Goal: Communication & Community: Answer question/provide support

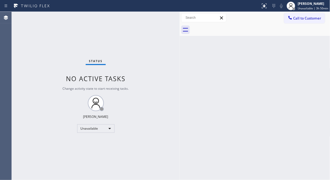
click at [38, 41] on div "Status No active tasks Change activity state to start receiving tasks. [PERSON_…" at bounding box center [96, 96] width 168 height 168
click at [300, 19] on span "Call to Customer" at bounding box center [308, 18] width 28 height 5
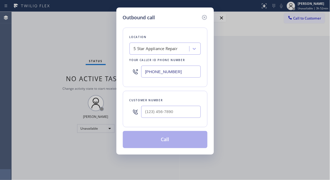
click at [140, 114] on div at bounding box center [136, 111] width 12 height 17
click at [147, 112] on input "(___) ___-____" at bounding box center [171, 112] width 60 height 12
paste input "858) 945-4856"
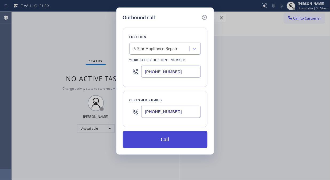
type input "[PHONE_NUMBER]"
click at [165, 142] on button "Call" at bounding box center [165, 139] width 85 height 17
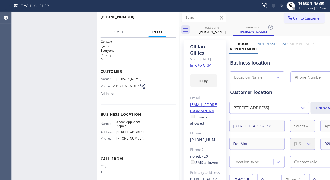
type input "[PHONE_NUMBER]"
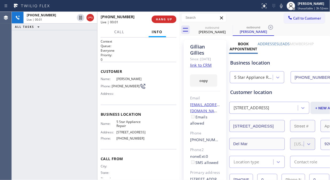
click at [158, 13] on div "[PHONE_NUMBER] Live | 00:01 HANG UP" at bounding box center [139, 19] width 76 height 14
click at [160, 19] on span "HANG UP" at bounding box center [164, 19] width 16 height 4
click at [161, 19] on span "HANG UP" at bounding box center [164, 19] width 16 height 4
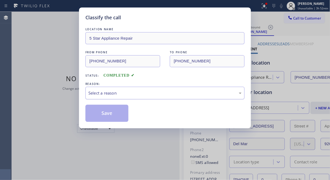
click at [169, 92] on div "Select a reason" at bounding box center [164, 93] width 153 height 6
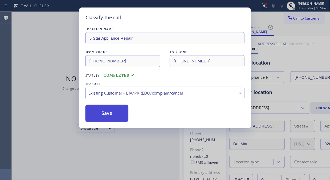
click at [114, 107] on button "Save" at bounding box center [107, 113] width 43 height 17
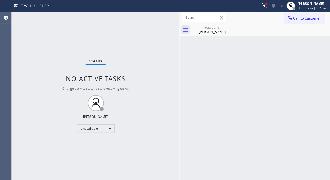
drag, startPoint x: 230, startPoint y: 27, endPoint x: 244, endPoint y: 21, distance: 15.0
click at [0, 0] on icon at bounding box center [0, 0] width 0 height 0
click at [272, 7] on div "Status report Issues detected These issues could affect your workflow. Please c…" at bounding box center [295, 6] width 72 height 12
click at [318, 19] on span "Call to Customer" at bounding box center [308, 18] width 28 height 5
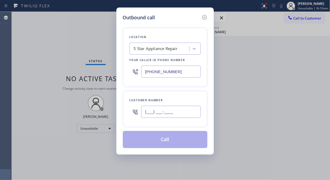
click at [178, 114] on input "(___) ___-____" at bounding box center [171, 112] width 60 height 12
paste input "909) 860-3789"
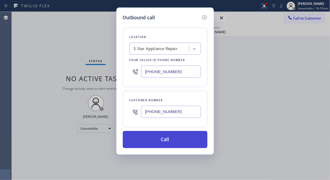
type input "[PHONE_NUMBER]"
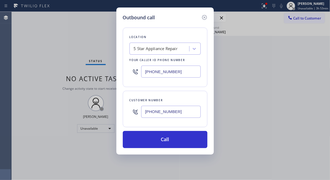
drag, startPoint x: 177, startPoint y: 146, endPoint x: 213, endPoint y: 97, distance: 60.2
click at [178, 146] on button "Call" at bounding box center [165, 139] width 85 height 17
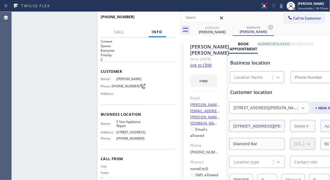
type input "[PHONE_NUMBER]"
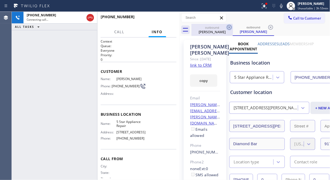
click at [228, 27] on icon at bounding box center [229, 27] width 6 height 6
click at [230, 28] on icon at bounding box center [229, 27] width 6 height 6
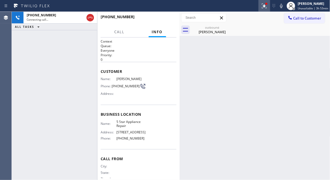
click at [267, 6] on icon at bounding box center [264, 6] width 6 height 6
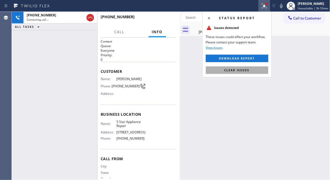
click at [233, 72] on button "Clear issues" at bounding box center [237, 69] width 63 height 7
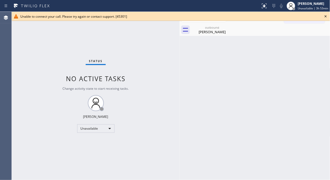
drag, startPoint x: 326, startPoint y: 16, endPoint x: 257, endPoint y: 26, distance: 69.3
click at [326, 17] on icon at bounding box center [326, 16] width 2 height 2
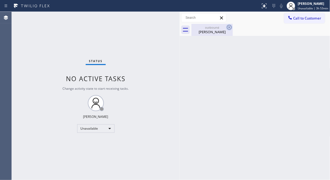
click at [230, 26] on icon at bounding box center [229, 27] width 6 height 6
click at [326, 21] on div "Call to Customer Outbound call Location 5 Star Appliance Repair Your caller id …" at bounding box center [307, 17] width 46 height 9
click at [318, 19] on span "Call to Customer" at bounding box center [308, 18] width 28 height 5
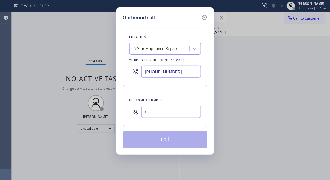
click at [187, 110] on input "(___) ___-____" at bounding box center [171, 112] width 60 height 12
paste input "714) 404-9705"
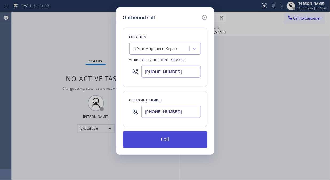
type input "[PHONE_NUMBER]"
click at [182, 140] on button "Call" at bounding box center [165, 139] width 85 height 17
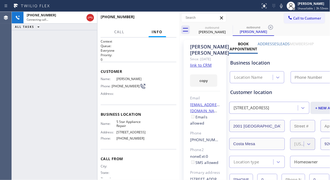
type input "[PHONE_NUMBER]"
click at [157, 18] on span "HANG UP" at bounding box center [164, 19] width 16 height 4
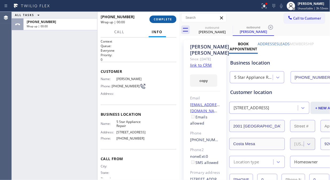
click at [157, 18] on span "COMPLETE" at bounding box center [163, 19] width 18 height 4
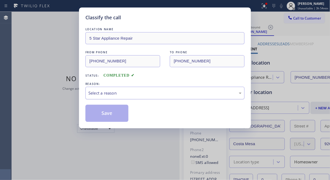
drag, startPoint x: 149, startPoint y: 92, endPoint x: 148, endPoint y: 97, distance: 4.9
click at [149, 94] on div "Select a reason" at bounding box center [164, 93] width 153 height 6
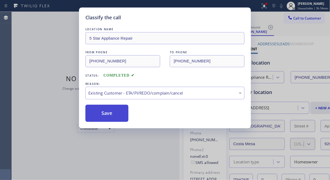
click at [116, 121] on button "Save" at bounding box center [107, 113] width 43 height 17
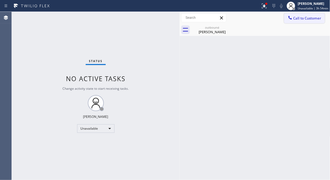
click at [295, 16] on span "Call to Customer" at bounding box center [308, 18] width 28 height 5
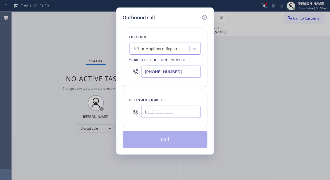
click at [176, 113] on input "(___) ___-____" at bounding box center [171, 112] width 60 height 12
paste input "818) 889-6010"
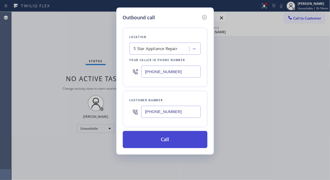
type input "[PHONE_NUMBER]"
drag, startPoint x: 177, startPoint y: 142, endPoint x: 249, endPoint y: 24, distance: 138.2
click at [177, 142] on button "Call" at bounding box center [165, 139] width 85 height 17
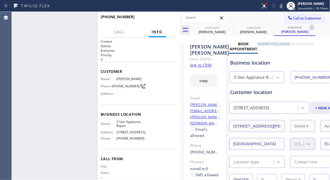
type input "[PHONE_NUMBER]"
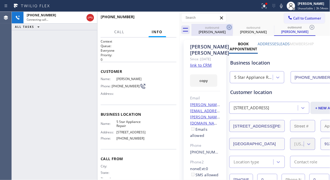
click at [230, 26] on icon at bounding box center [229, 27] width 6 height 6
click at [231, 26] on icon at bounding box center [229, 27] width 6 height 6
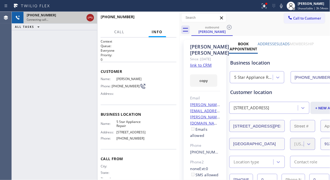
click at [90, 18] on icon at bounding box center [90, 17] width 6 height 6
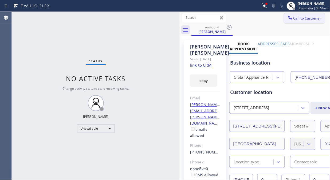
click at [303, 17] on span "Call to Customer" at bounding box center [308, 18] width 28 height 5
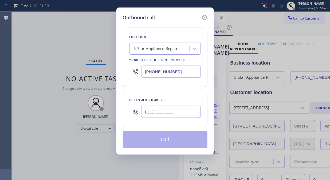
click at [167, 113] on input "(___) ___-____" at bounding box center [171, 112] width 60 height 12
paste input "650) 400-1050"
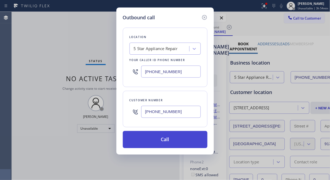
type input "[PHONE_NUMBER]"
drag, startPoint x: 178, startPoint y: 139, endPoint x: 229, endPoint y: 25, distance: 124.9
click at [178, 140] on button "Call" at bounding box center [165, 139] width 85 height 17
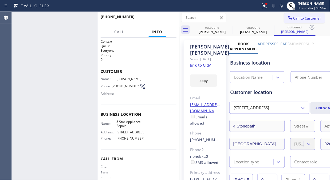
type input "[PHONE_NUMBER]"
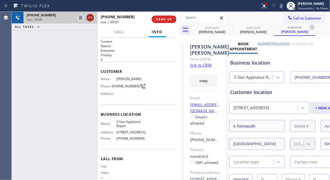
click at [90, 17] on icon at bounding box center [90, 18] width 5 height 2
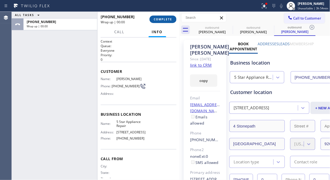
click at [160, 18] on button "COMPLETE" at bounding box center [163, 19] width 27 height 7
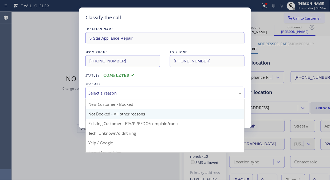
drag, startPoint x: 173, startPoint y: 87, endPoint x: 170, endPoint y: 113, distance: 26.3
click at [173, 87] on div "Select a reason" at bounding box center [165, 93] width 159 height 13
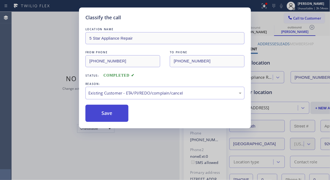
click at [118, 117] on button "Save" at bounding box center [107, 113] width 43 height 17
click at [301, 17] on span "Call to Customer" at bounding box center [308, 18] width 28 height 5
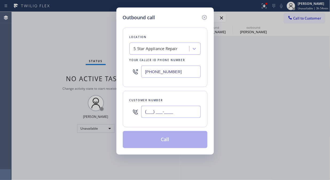
click at [164, 111] on input "(___) ___-____" at bounding box center [171, 112] width 60 height 12
paste input "206) 914-4796"
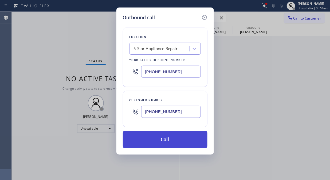
type input "[PHONE_NUMBER]"
click at [173, 139] on button "Call" at bounding box center [165, 139] width 85 height 17
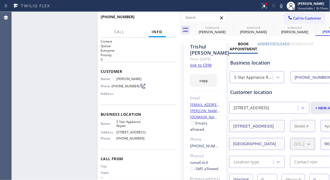
type input "[PHONE_NUMBER]"
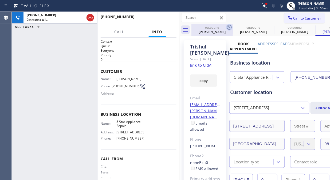
click at [232, 27] on icon at bounding box center [229, 27] width 5 height 5
click at [0, 0] on icon at bounding box center [0, 0] width 0 height 0
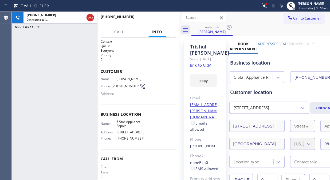
click at [232, 27] on icon at bounding box center [229, 27] width 5 height 5
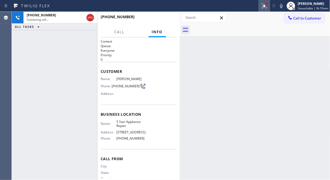
click at [266, 9] on icon at bounding box center [264, 6] width 6 height 6
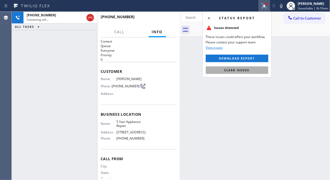
click at [250, 68] on button "Clear issues" at bounding box center [237, 69] width 63 height 7
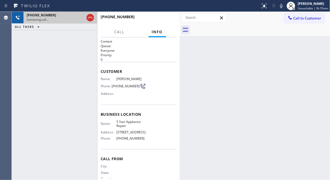
click at [65, 19] on div "Connecting call…" at bounding box center [56, 20] width 58 height 4
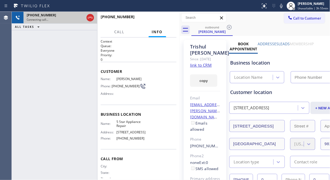
type input "[PHONE_NUMBER]"
click at [93, 20] on icon at bounding box center [90, 17] width 6 height 6
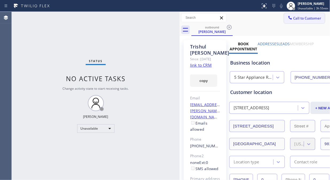
click at [294, 18] on span "Call to Customer" at bounding box center [308, 18] width 28 height 5
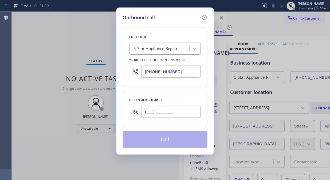
click at [158, 113] on input "(___) ___-____" at bounding box center [171, 112] width 60 height 12
paste input "714) 606-9558"
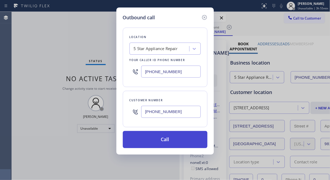
type input "[PHONE_NUMBER]"
click at [178, 142] on button "Call" at bounding box center [165, 139] width 85 height 17
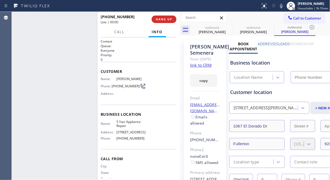
type input "[PHONE_NUMBER]"
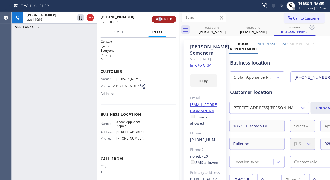
drag, startPoint x: 160, startPoint y: 14, endPoint x: 161, endPoint y: 18, distance: 4.4
click at [161, 18] on div "[PHONE_NUMBER] Live | 00:02 HANG UP" at bounding box center [139, 19] width 76 height 14
click at [161, 18] on span "HANG UP" at bounding box center [164, 19] width 16 height 4
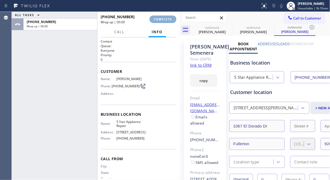
click at [161, 20] on span "COMPLETE" at bounding box center [163, 19] width 18 height 4
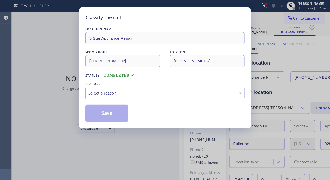
click at [164, 20] on div "Classify the call" at bounding box center [165, 17] width 159 height 7
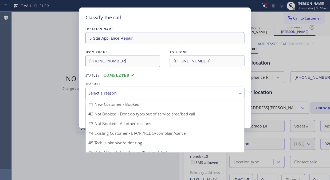
click at [159, 87] on div "Select a reason" at bounding box center [165, 93] width 159 height 13
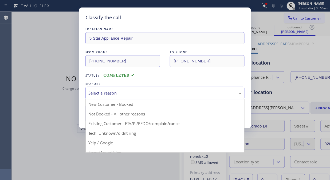
drag, startPoint x: 153, startPoint y: 123, endPoint x: 119, endPoint y: 115, distance: 35.5
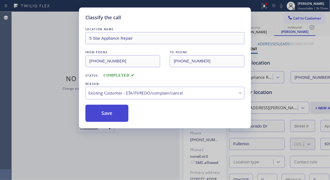
click at [119, 115] on button "Save" at bounding box center [107, 113] width 43 height 17
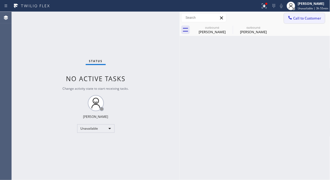
click at [304, 20] on span "Call to Customer" at bounding box center [308, 18] width 28 height 5
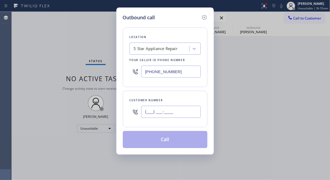
click at [172, 114] on input "(___) ___-____" at bounding box center [171, 112] width 60 height 12
paste input "818) 831-3320"
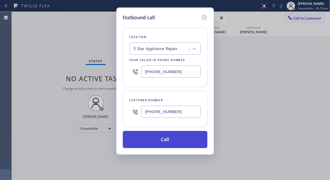
type input "[PHONE_NUMBER]"
click at [170, 139] on button "Call" at bounding box center [165, 139] width 85 height 17
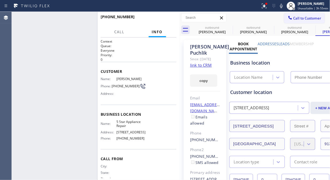
type input "[PHONE_NUMBER]"
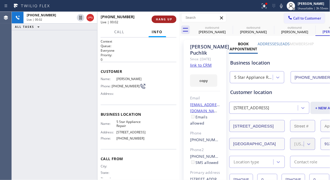
click at [167, 22] on button "HANG UP" at bounding box center [164, 19] width 25 height 7
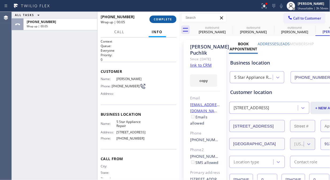
click at [164, 20] on span "COMPLETE" at bounding box center [163, 19] width 18 height 4
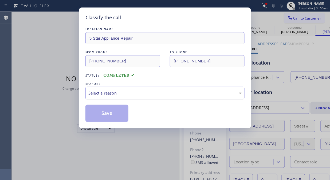
click at [165, 97] on div "Select a reason" at bounding box center [165, 93] width 159 height 13
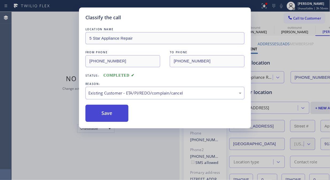
click at [115, 116] on button "Save" at bounding box center [107, 113] width 43 height 17
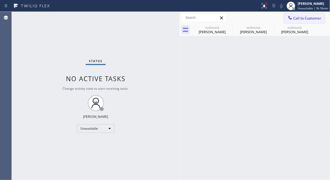
click at [296, 17] on span "Call to Customer" at bounding box center [308, 18] width 28 height 5
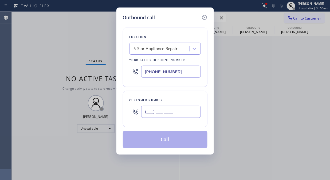
click at [169, 111] on input "(___) ___-____" at bounding box center [171, 112] width 60 height 12
paste input "714) 458-8129"
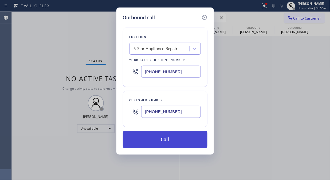
type input "[PHONE_NUMBER]"
click at [181, 139] on button "Call" at bounding box center [165, 139] width 85 height 17
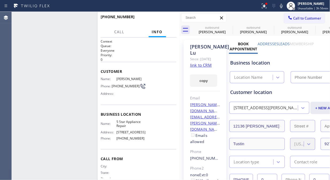
type input "[PHONE_NUMBER]"
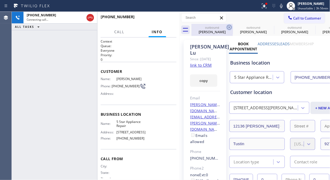
click at [227, 27] on icon at bounding box center [229, 27] width 5 height 5
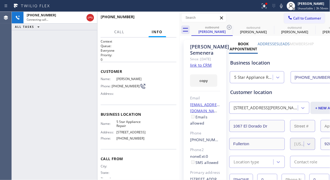
click at [227, 27] on icon at bounding box center [229, 27] width 5 height 5
click at [0, 0] on icon at bounding box center [0, 0] width 0 height 0
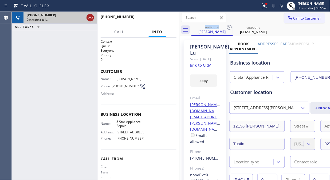
click at [88, 19] on icon at bounding box center [90, 17] width 6 height 6
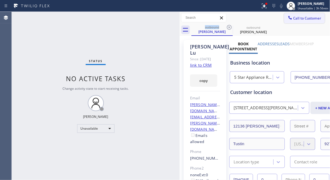
click at [287, 21] on div at bounding box center [290, 18] width 6 height 6
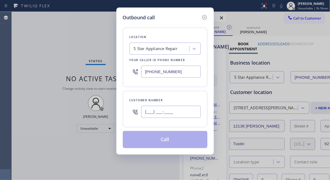
click at [149, 107] on input "(___) ___-____" at bounding box center [171, 112] width 60 height 12
paste input "714) 852-2538"
type input "[PHONE_NUMBER]"
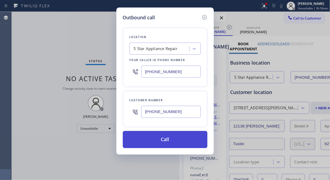
click at [169, 141] on button "Call" at bounding box center [165, 139] width 85 height 17
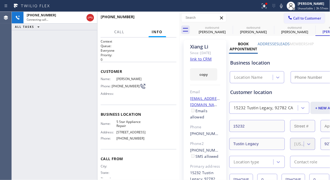
type input "[PHONE_NUMBER]"
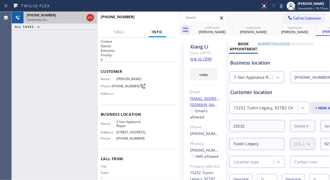
click at [94, 21] on div at bounding box center [91, 18] width 10 height 12
click at [87, 18] on icon at bounding box center [90, 17] width 6 height 6
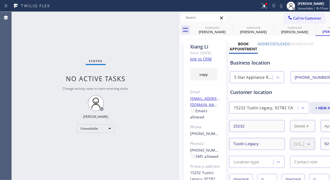
click at [308, 12] on div "Call to Customer Outbound call Location 5 Star Appliance Repair Your caller id …" at bounding box center [255, 18] width 151 height 12
click at [306, 15] on button "Call to Customer" at bounding box center [304, 18] width 41 height 10
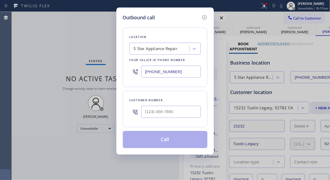
click at [182, 87] on div "Location 5 Star Appliance Repair Your caller id phone number [PHONE_NUMBER]" at bounding box center [165, 57] width 85 height 59
click at [170, 107] on input "(___) ___-____" at bounding box center [171, 112] width 60 height 12
paste input "714) 852-2538"
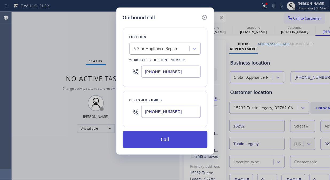
type input "[PHONE_NUMBER]"
click at [186, 137] on button "Call" at bounding box center [165, 139] width 85 height 17
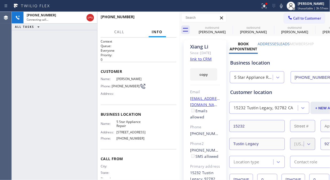
type input "[PHONE_NUMBER]"
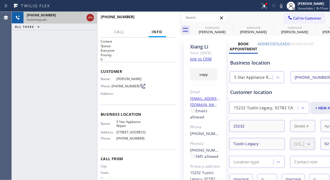
drag, startPoint x: 88, startPoint y: 18, endPoint x: 148, endPoint y: 23, distance: 59.8
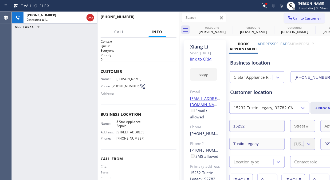
click at [89, 18] on icon at bounding box center [90, 17] width 6 height 6
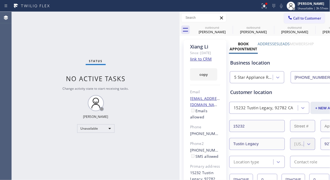
click at [302, 17] on span "Call to Customer" at bounding box center [308, 18] width 28 height 5
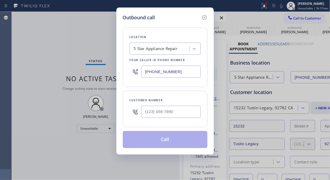
click at [140, 113] on div at bounding box center [136, 111] width 12 height 17
click at [147, 114] on input "(___) ___-____" at bounding box center [171, 112] width 60 height 12
paste input "949) 233-8996"
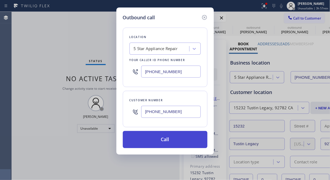
type input "[PHONE_NUMBER]"
click at [186, 137] on button "Call" at bounding box center [165, 139] width 85 height 17
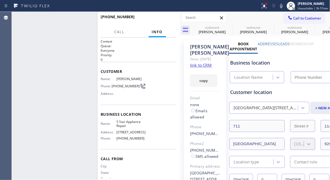
type input "[PHONE_NUMBER]"
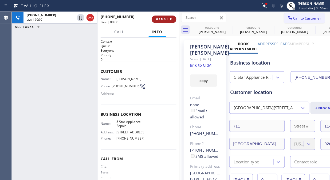
click at [0, 0] on icon at bounding box center [0, 0] width 0 height 0
click at [163, 17] on button "HANG UP" at bounding box center [164, 19] width 25 height 7
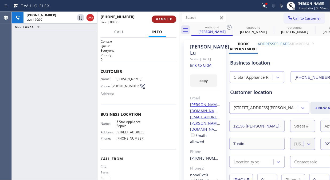
click at [163, 17] on button "HANG UP" at bounding box center [164, 19] width 25 height 7
click at [162, 17] on button "HANG UP" at bounding box center [164, 19] width 25 height 7
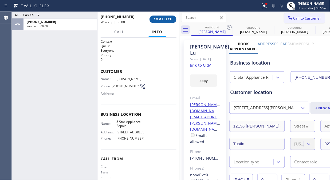
click at [163, 17] on span "COMPLETE" at bounding box center [163, 19] width 18 height 4
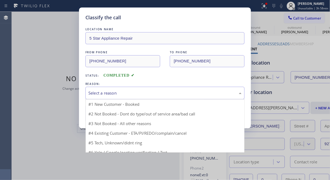
click at [163, 91] on div "Select a reason" at bounding box center [164, 93] width 153 height 6
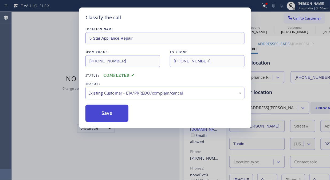
click at [114, 111] on button "Save" at bounding box center [107, 113] width 43 height 17
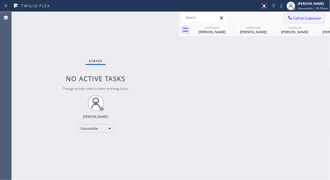
click at [303, 19] on span "Call to Customer" at bounding box center [308, 18] width 28 height 5
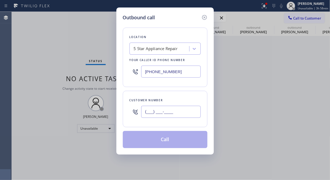
paste input "3233"
click at [164, 115] on input "(___) ___-3233" at bounding box center [171, 112] width 60 height 12
click at [146, 109] on input "(___) ___-3233" at bounding box center [171, 112] width 60 height 12
paste input "323) 376-8908"
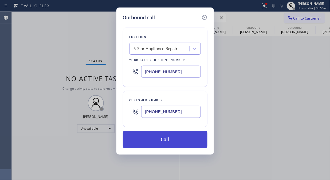
type input "[PHONE_NUMBER]"
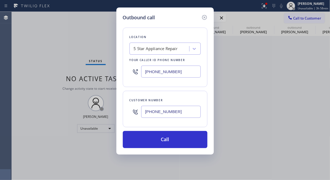
drag, startPoint x: 175, startPoint y: 141, endPoint x: 224, endPoint y: 51, distance: 102.4
click at [176, 141] on button "Call" at bounding box center [165, 139] width 85 height 17
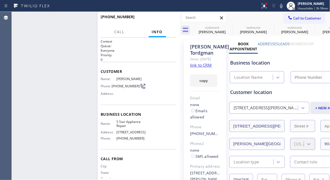
type input "[PHONE_NUMBER]"
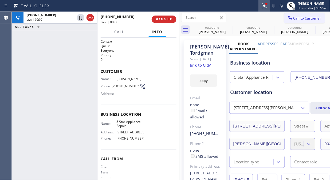
click at [266, 4] on icon at bounding box center [264, 5] width 3 height 2
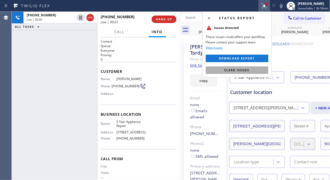
click at [245, 70] on span "Clear issues" at bounding box center [237, 70] width 25 height 4
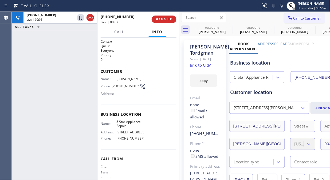
click at [204, 68] on link "link to CRM" at bounding box center [201, 64] width 22 height 5
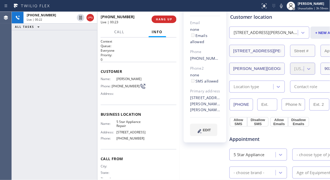
scroll to position [89, 0]
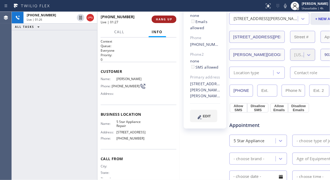
click at [169, 20] on span "HANG UP" at bounding box center [164, 19] width 16 height 4
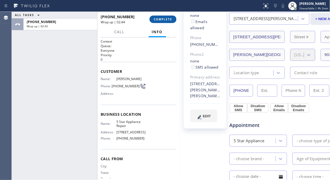
click at [167, 19] on span "COMPLETE" at bounding box center [163, 19] width 18 height 4
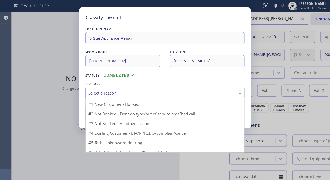
click at [152, 92] on div "Select a reason" at bounding box center [164, 93] width 153 height 6
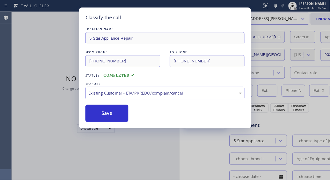
click at [119, 123] on div "Classify the call LOCATION NAME 5 Star Appliance Repair FROM PHONE [PHONE_NUMBE…" at bounding box center [165, 67] width 172 height 121
click at [105, 112] on button "Save" at bounding box center [107, 113] width 43 height 17
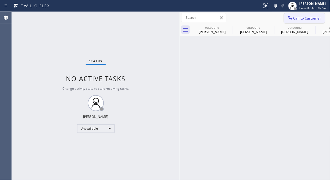
click at [291, 18] on icon at bounding box center [290, 17] width 3 height 3
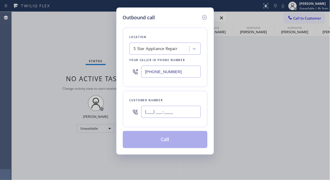
click at [173, 114] on input "(___) ___-____" at bounding box center [171, 112] width 60 height 12
paste input "626) 963-6557"
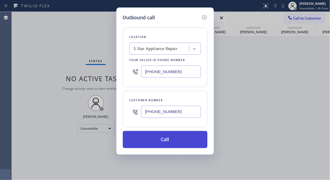
type input "[PHONE_NUMBER]"
click at [183, 138] on button "Call" at bounding box center [165, 139] width 85 height 17
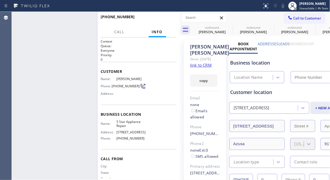
type input "[PHONE_NUMBER]"
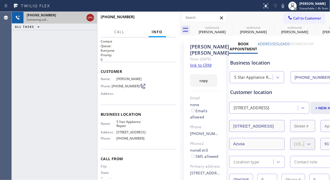
click at [87, 18] on icon at bounding box center [90, 17] width 6 height 6
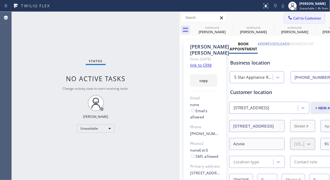
click at [304, 20] on span "Call to Customer" at bounding box center [308, 18] width 28 height 5
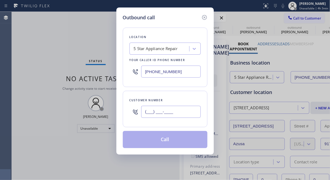
click at [186, 115] on input "(___) ___-____" at bounding box center [171, 112] width 60 height 12
paste input "714) 906-5792"
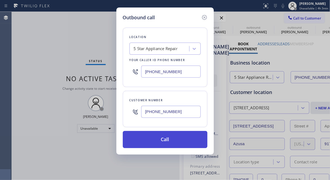
type input "[PHONE_NUMBER]"
drag, startPoint x: 180, startPoint y: 137, endPoint x: 180, endPoint y: 66, distance: 71.4
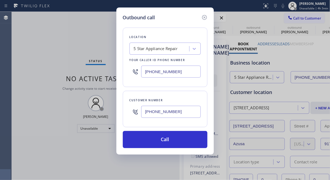
click at [181, 137] on button "Call" at bounding box center [165, 139] width 85 height 17
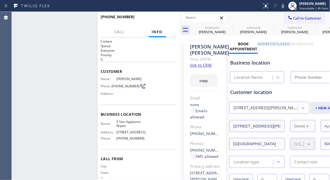
type input "[PHONE_NUMBER]"
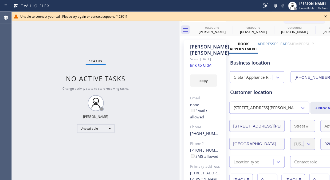
click at [325, 17] on icon at bounding box center [326, 16] width 6 height 6
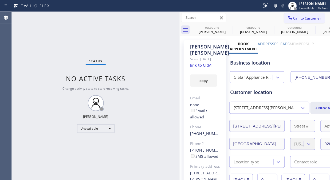
click at [306, 17] on span "Call to Customer" at bounding box center [308, 18] width 28 height 5
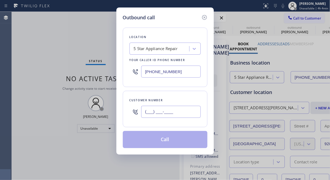
click at [171, 109] on input "(___) ___-____" at bounding box center [171, 112] width 60 height 12
paste input "208) 695-7568"
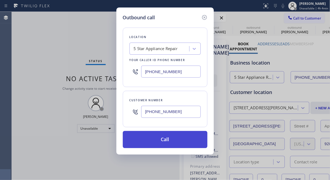
type input "[PHONE_NUMBER]"
click at [178, 142] on button "Call" at bounding box center [165, 139] width 85 height 17
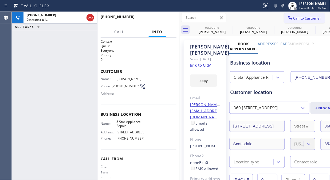
type input "[PHONE_NUMBER]"
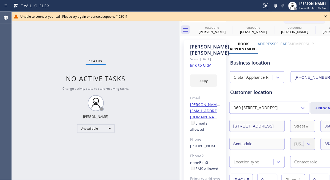
click at [325, 13] on icon at bounding box center [326, 16] width 6 height 6
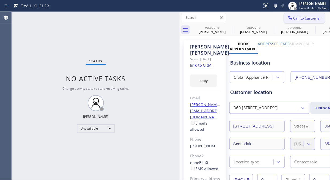
click at [310, 22] on button "Call to Customer" at bounding box center [304, 18] width 41 height 10
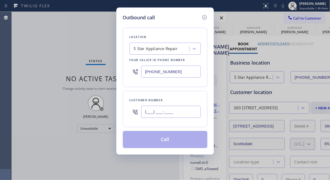
click at [188, 113] on input "(___) ___-____" at bounding box center [171, 112] width 60 height 12
paste input "562) 355-7551"
type input "[PHONE_NUMBER]"
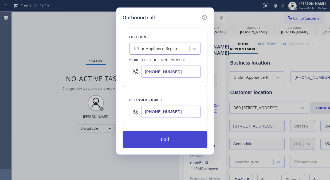
click at [178, 139] on button "Call" at bounding box center [165, 139] width 85 height 17
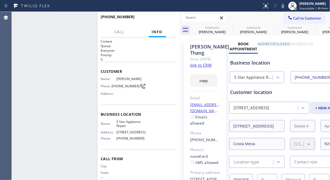
type input "[PHONE_NUMBER]"
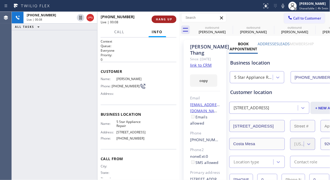
click at [168, 21] on button "HANG UP" at bounding box center [164, 19] width 25 height 7
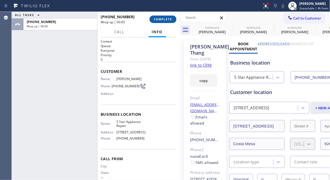
click at [168, 21] on button "COMPLETE" at bounding box center [163, 19] width 27 height 7
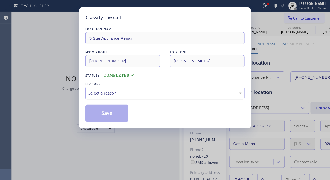
click at [170, 88] on div "Select a reason" at bounding box center [165, 93] width 159 height 13
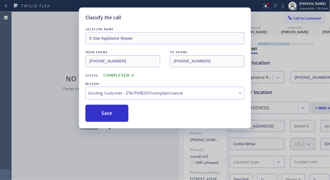
click at [112, 115] on button "Save" at bounding box center [107, 113] width 43 height 17
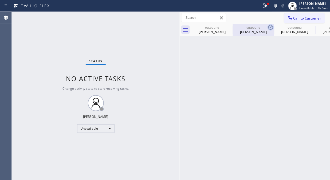
click at [269, 28] on icon at bounding box center [271, 27] width 6 height 6
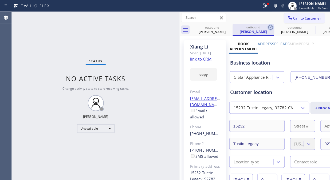
click at [270, 28] on icon at bounding box center [271, 27] width 6 height 6
click at [288, 20] on icon at bounding box center [290, 17] width 5 height 5
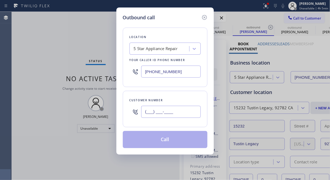
click at [173, 106] on input "(___) ___-____" at bounding box center [171, 112] width 60 height 12
paste input "714) 906-5792"
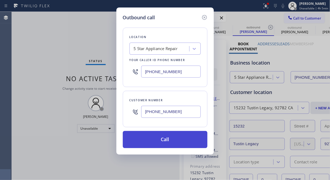
type input "[PHONE_NUMBER]"
click at [178, 136] on button "Call" at bounding box center [165, 139] width 85 height 17
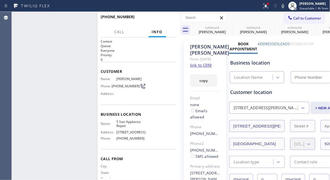
type input "[PHONE_NUMBER]"
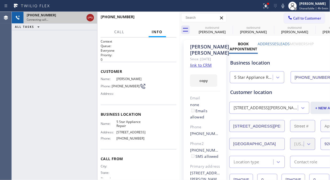
click at [91, 18] on icon at bounding box center [90, 17] width 6 height 6
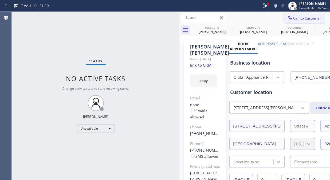
click at [294, 20] on span "Call to Customer" at bounding box center [308, 18] width 28 height 5
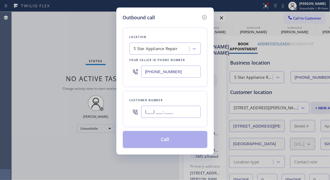
click at [153, 107] on input "(___) ___-____" at bounding box center [171, 112] width 60 height 12
paste input "208) 695-7568"
type input "[PHONE_NUMBER]"
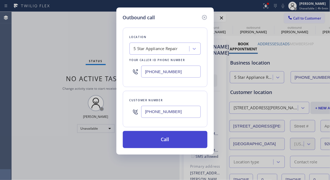
click at [167, 141] on button "Call" at bounding box center [165, 139] width 85 height 17
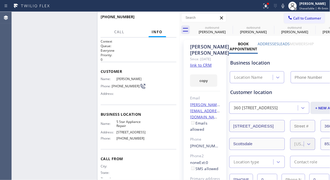
type input "[PHONE_NUMBER]"
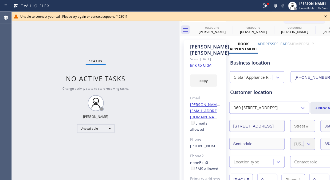
click at [326, 17] on icon at bounding box center [326, 16] width 6 height 6
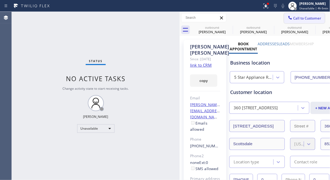
drag, startPoint x: 304, startPoint y: 22, endPoint x: 233, endPoint y: 60, distance: 81.0
click at [304, 22] on button "Call to Customer" at bounding box center [304, 18] width 41 height 10
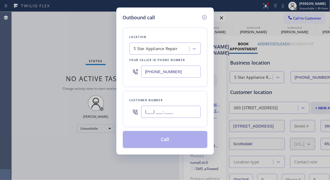
click at [182, 111] on input "(___) ___-____" at bounding box center [171, 112] width 60 height 12
paste input "949) 861-0289"
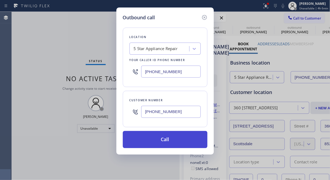
type input "[PHONE_NUMBER]"
click at [183, 140] on button "Call" at bounding box center [165, 139] width 85 height 17
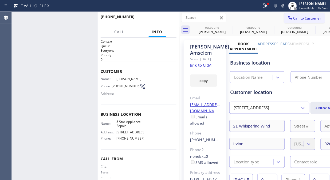
type input "[PHONE_NUMBER]"
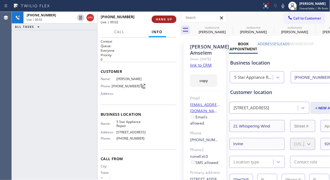
click at [158, 18] on span "HANG UP" at bounding box center [164, 19] width 16 height 4
click at [159, 18] on span "HANG UP" at bounding box center [164, 19] width 16 height 4
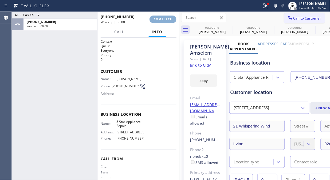
click at [160, 18] on span "COMPLETE" at bounding box center [163, 19] width 18 height 4
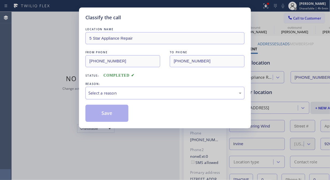
click at [166, 95] on div "Select a reason" at bounding box center [164, 93] width 153 height 6
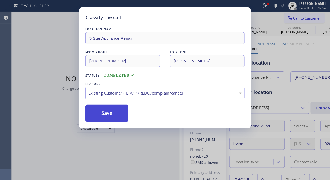
click at [108, 110] on button "Save" at bounding box center [107, 113] width 43 height 17
click at [303, 18] on div "Classify the call LOCATION NAME 5 Star Appliance Repair FROM PHONE [PHONE_NUMBE…" at bounding box center [165, 90] width 330 height 180
click at [303, 18] on span "Call to Customer" at bounding box center [308, 18] width 28 height 5
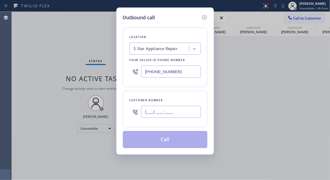
click at [147, 113] on input "(___) ___-____" at bounding box center [171, 112] width 60 height 12
paste input "661) 347-9289"
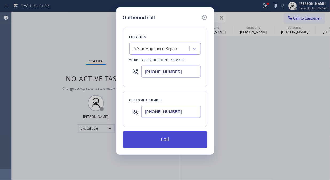
type input "[PHONE_NUMBER]"
click at [175, 139] on button "Call" at bounding box center [165, 139] width 85 height 17
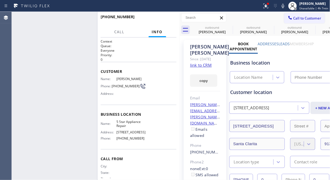
type input "[PHONE_NUMBER]"
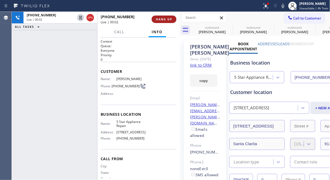
click at [163, 19] on span "HANG UP" at bounding box center [164, 19] width 16 height 4
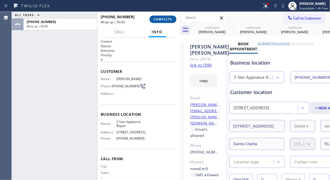
click at [163, 19] on span "COMPLETE" at bounding box center [163, 19] width 18 height 4
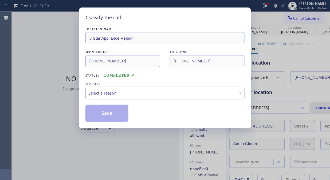
click at [157, 94] on div "Select a reason" at bounding box center [164, 93] width 153 height 6
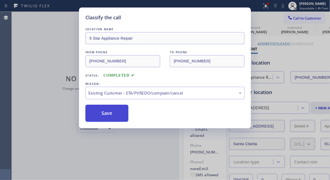
click at [114, 114] on button "Save" at bounding box center [107, 113] width 43 height 17
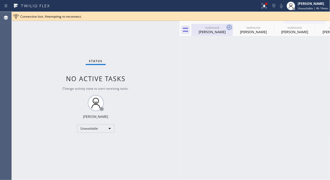
click at [229, 28] on icon at bounding box center [229, 27] width 5 height 5
click at [0, 0] on icon at bounding box center [0, 0] width 0 height 0
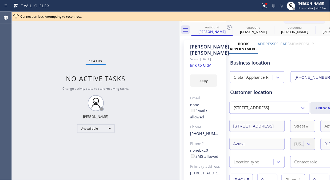
click at [229, 28] on icon at bounding box center [229, 27] width 5 height 5
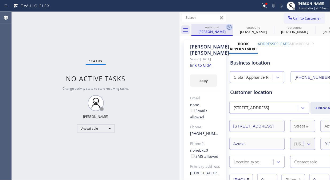
click at [230, 26] on icon at bounding box center [229, 27] width 5 height 5
click at [230, 26] on icon at bounding box center [229, 27] width 6 height 6
click at [230, 25] on icon at bounding box center [229, 27] width 6 height 6
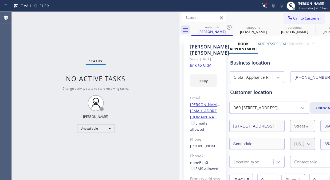
click at [230, 25] on icon at bounding box center [229, 27] width 6 height 6
click at [0, 0] on icon at bounding box center [0, 0] width 0 height 0
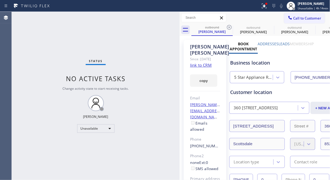
click at [230, 25] on icon at bounding box center [229, 27] width 6 height 6
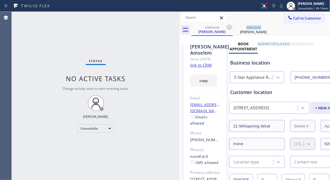
click at [230, 25] on icon at bounding box center [229, 27] width 6 height 6
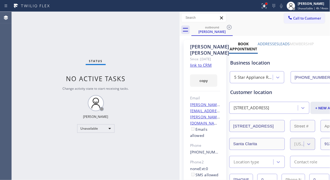
click at [268, 3] on div at bounding box center [267, 4] width 2 height 2
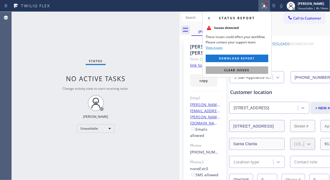
click at [242, 68] on button "Clear issues" at bounding box center [237, 69] width 63 height 7
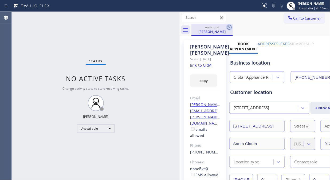
click at [228, 28] on icon at bounding box center [229, 27] width 6 height 6
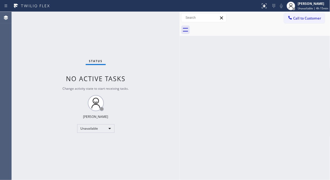
click at [295, 16] on span "Call to Customer" at bounding box center [308, 18] width 28 height 5
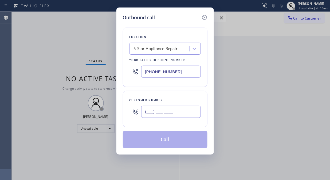
click at [153, 109] on input "(___) ___-____" at bounding box center [171, 112] width 60 height 12
paste input "951) 712-2813"
type input "[PHONE_NUMBER]"
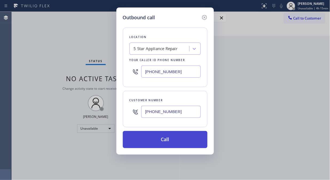
click at [176, 141] on button "Call" at bounding box center [165, 139] width 85 height 17
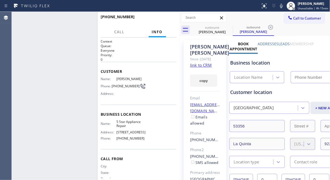
type input "[PHONE_NUMBER]"
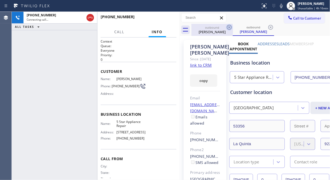
click at [228, 27] on icon at bounding box center [229, 27] width 6 height 6
click at [89, 19] on icon at bounding box center [90, 17] width 6 height 6
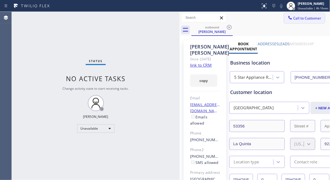
click at [292, 21] on button "Call to Customer" at bounding box center [304, 18] width 41 height 10
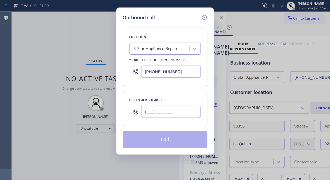
click at [166, 111] on input "(___) ___-____" at bounding box center [171, 112] width 60 height 12
paste input "310) 980-6832"
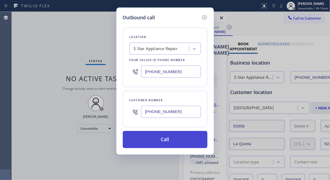
type input "[PHONE_NUMBER]"
click at [170, 141] on button "Call" at bounding box center [165, 139] width 85 height 17
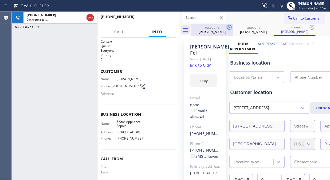
type input "[PHONE_NUMBER]"
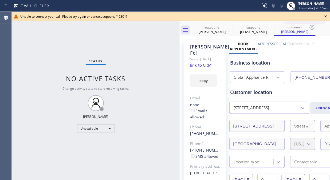
click at [325, 16] on icon at bounding box center [326, 16] width 6 height 6
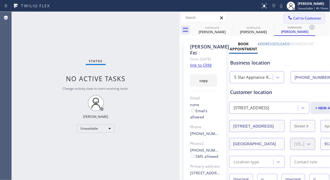
drag, startPoint x: 295, startPoint y: 12, endPoint x: 293, endPoint y: 16, distance: 4.9
click at [295, 12] on div "Call to Customer Outbound call Location 5 Star Appliance Repair Your caller id …" at bounding box center [255, 18] width 151 height 12
click at [294, 17] on span "Call to Customer" at bounding box center [308, 18] width 28 height 5
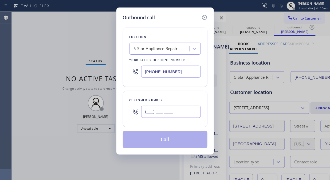
click at [152, 117] on input "(___) ___-____" at bounding box center [171, 112] width 60 height 12
paste input "949) 842-5436"
type input "[PHONE_NUMBER]"
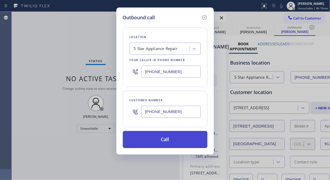
click at [144, 140] on button "Call" at bounding box center [165, 139] width 85 height 17
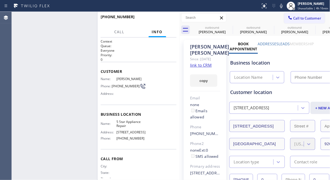
type input "[PHONE_NUMBER]"
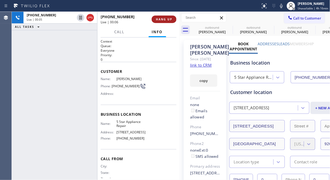
click at [167, 18] on span "HANG UP" at bounding box center [164, 19] width 16 height 4
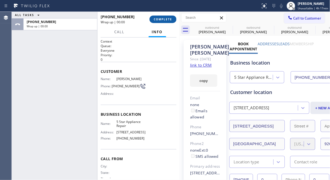
click at [167, 18] on span "COMPLETE" at bounding box center [163, 19] width 18 height 4
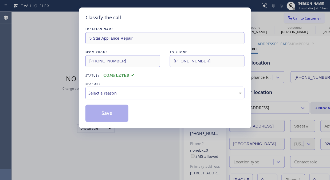
click at [167, 18] on div "Classify the call" at bounding box center [165, 17] width 159 height 7
click at [151, 95] on div "Select a reason" at bounding box center [164, 93] width 153 height 6
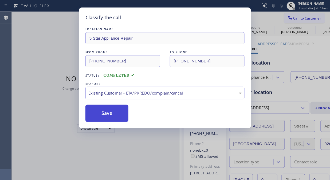
click at [121, 118] on button "Save" at bounding box center [107, 113] width 43 height 17
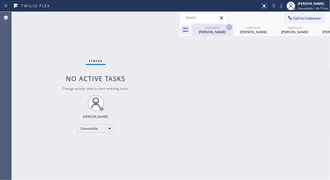
click at [229, 25] on icon at bounding box center [229, 27] width 6 height 6
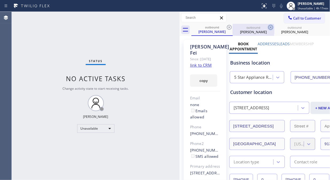
click at [229, 26] on icon at bounding box center [229, 27] width 6 height 6
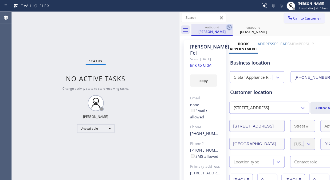
click at [229, 27] on icon at bounding box center [229, 27] width 6 height 6
click at [0, 0] on icon at bounding box center [0, 0] width 0 height 0
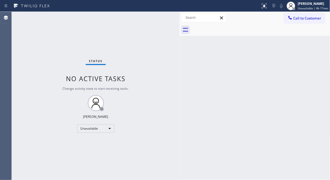
click at [229, 27] on div at bounding box center [261, 30] width 139 height 12
click at [54, 71] on div "Status No active tasks Change activity state to start receiving tasks. [PERSON_…" at bounding box center [96, 96] width 168 height 168
click at [102, 127] on div "Unavailable" at bounding box center [95, 128] width 37 height 9
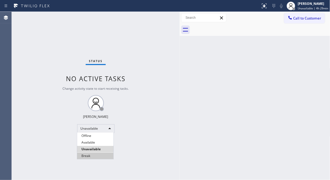
click at [95, 158] on li "Break" at bounding box center [95, 155] width 36 height 6
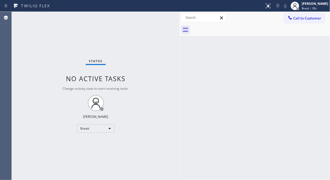
drag, startPoint x: 39, startPoint y: 52, endPoint x: 107, endPoint y: 39, distance: 69.7
click at [40, 52] on div "Status No active tasks Change activity state to start receiving tasks. Fila Gar…" at bounding box center [96, 96] width 168 height 168
